Goal: Task Accomplishment & Management: Manage account settings

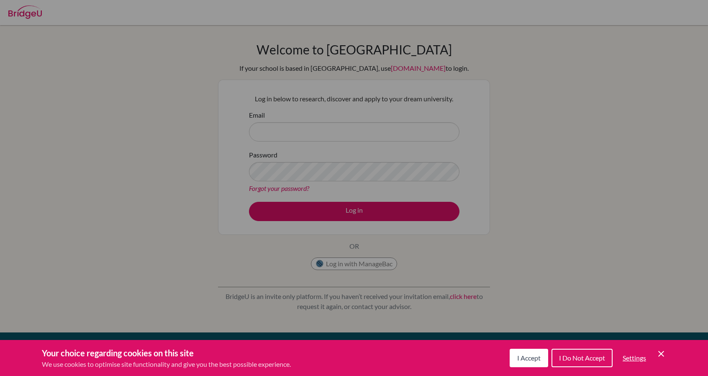
click at [669, 355] on div "Your choice regarding cookies on this site We use cookies to optimise site func…" at bounding box center [354, 358] width 708 height 36
click at [660, 354] on icon "Cookie Control Close Icon" at bounding box center [661, 354] width 10 height 10
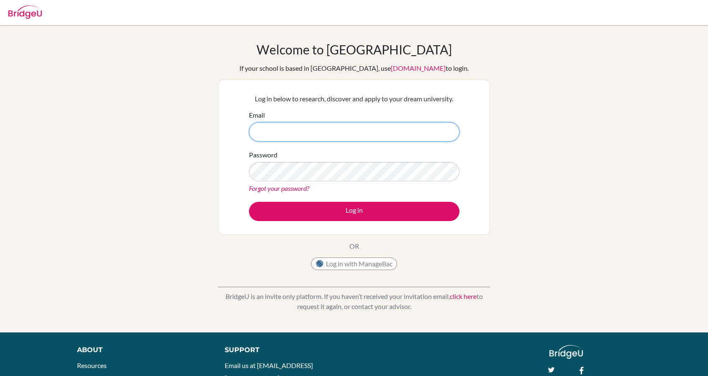
click at [357, 125] on input "Email" at bounding box center [354, 131] width 211 height 19
type input "ricardocabanasacosta@gmail.com"
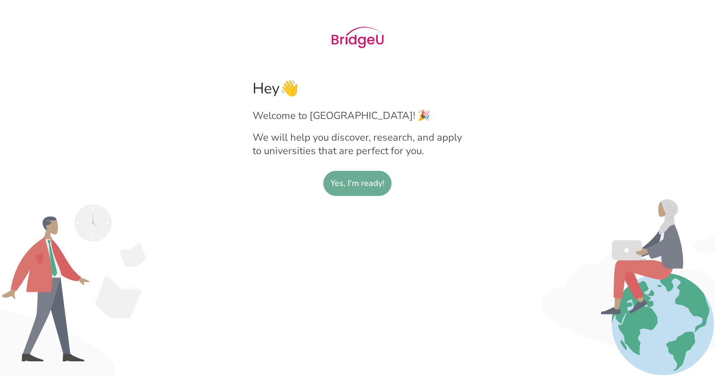
click at [362, 191] on slot "Yes, I'm ready!" at bounding box center [357, 183] width 54 height 24
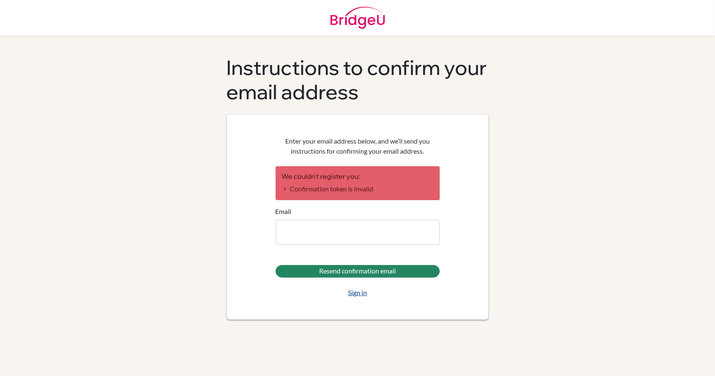
click at [358, 293] on link "Sign in" at bounding box center [357, 293] width 19 height 10
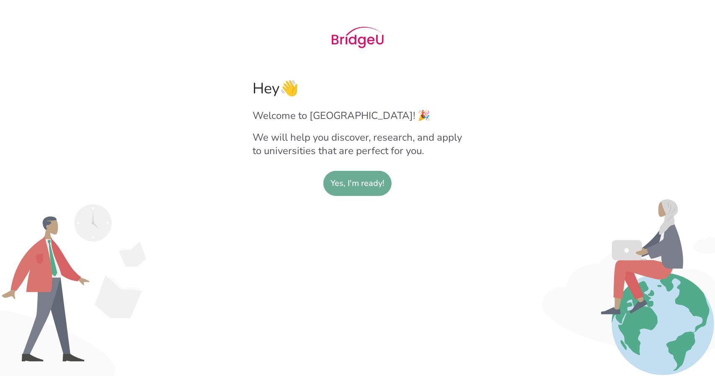
click at [368, 184] on slot "Yes, I'm ready!" at bounding box center [357, 183] width 54 height 24
click at [350, 195] on slot "Yes, I'm ready!" at bounding box center [357, 183] width 54 height 24
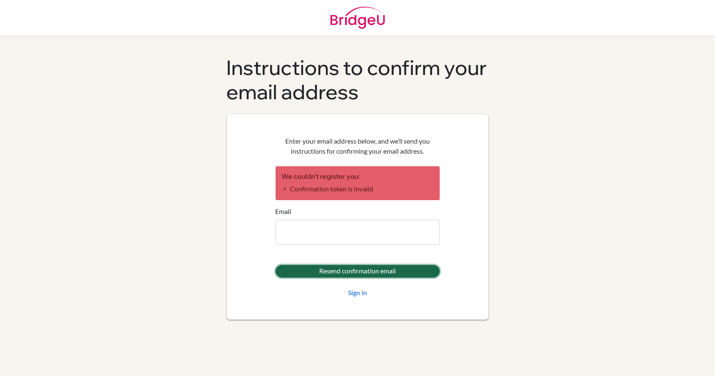
click at [398, 274] on input "Resend confirmation email" at bounding box center [357, 271] width 164 height 13
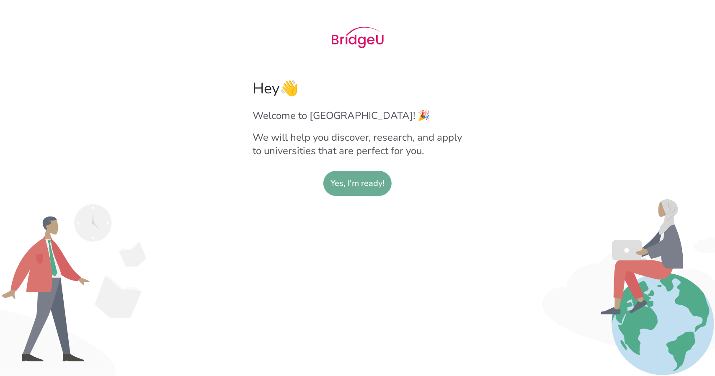
click at [351, 189] on slot "Yes, I'm ready!" at bounding box center [357, 183] width 54 height 24
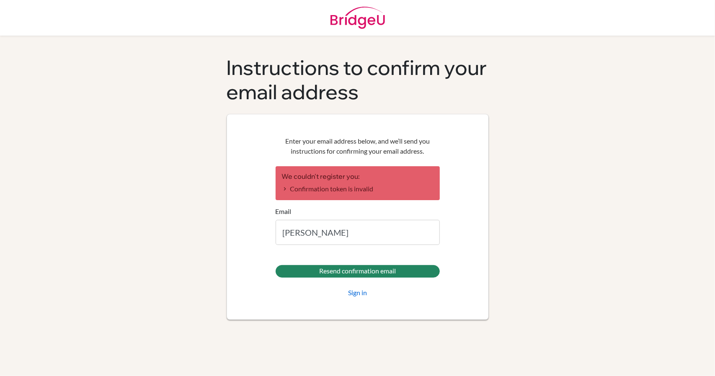
click at [383, 236] on input "ricardo.cabanas@delcampposchool" at bounding box center [357, 232] width 164 height 25
click at [399, 231] on input "ricardo.cabanas@delcamposchool" at bounding box center [357, 232] width 164 height 25
click at [415, 234] on input "ricardo.cabanas@delcamposchool" at bounding box center [357, 232] width 164 height 25
type input "ricardo.cabanas@delcamposchool.org"
click at [360, 295] on link "Sign in" at bounding box center [357, 293] width 19 height 10
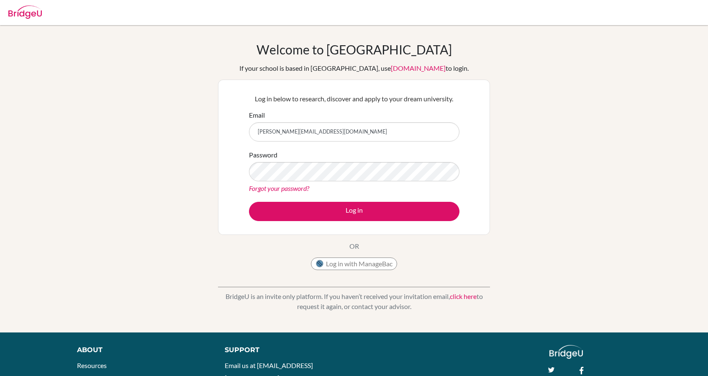
type input "ricardo.cabanas@delcamposchool.org"
click at [249, 202] on button "Log in" at bounding box center [354, 211] width 211 height 19
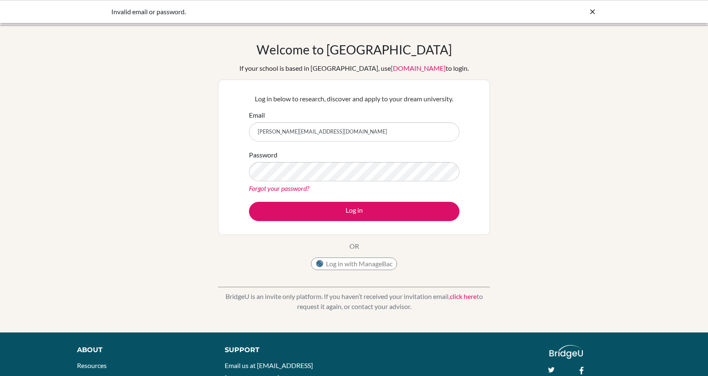
click at [278, 191] on link "Forgot your password?" at bounding box center [279, 188] width 60 height 8
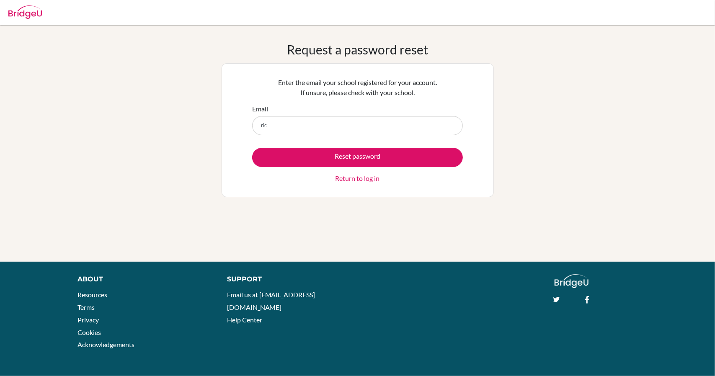
type input "[PERSON_NAME][EMAIL_ADDRESS][DOMAIN_NAME]"
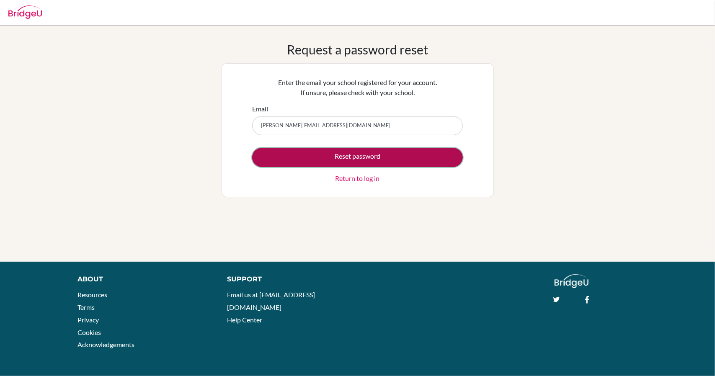
click at [353, 154] on button "Reset password" at bounding box center [357, 157] width 211 height 19
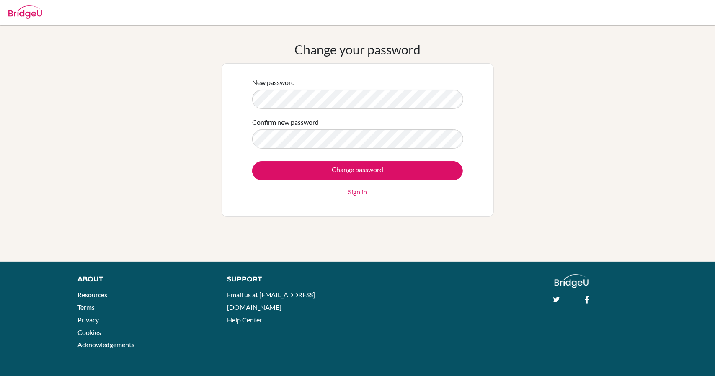
click at [388, 129] on div "Confirm new password" at bounding box center [357, 132] width 211 height 31
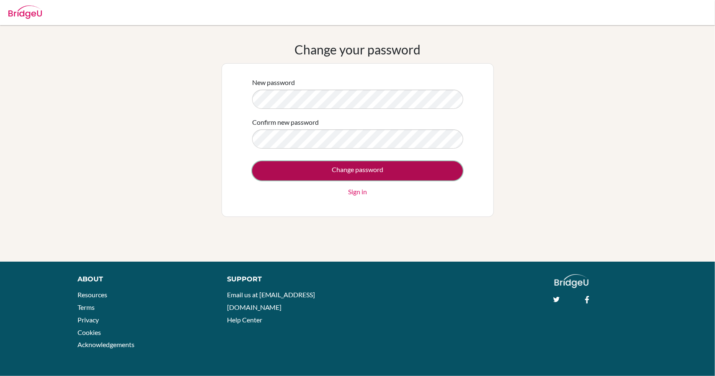
click at [379, 169] on input "Change password" at bounding box center [357, 170] width 211 height 19
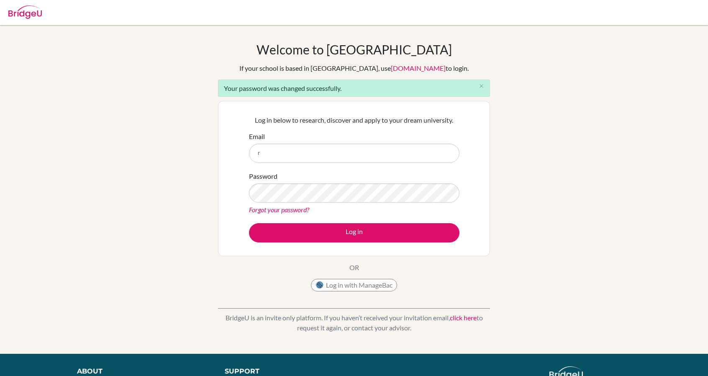
type input "[PERSON_NAME][EMAIL_ADDRESS][DOMAIN_NAME]"
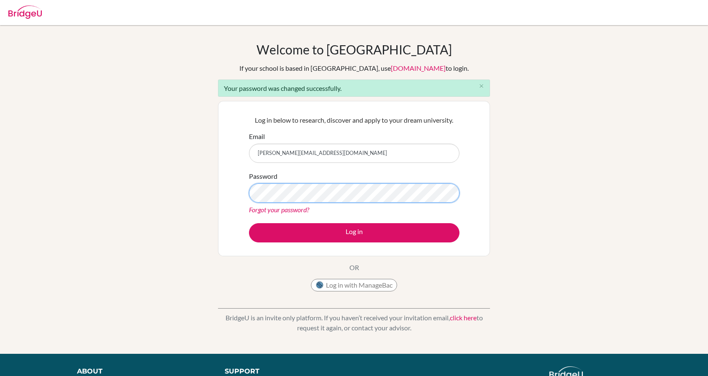
click at [249, 223] on button "Log in" at bounding box center [354, 232] width 211 height 19
